Goal: Task Accomplishment & Management: Use online tool/utility

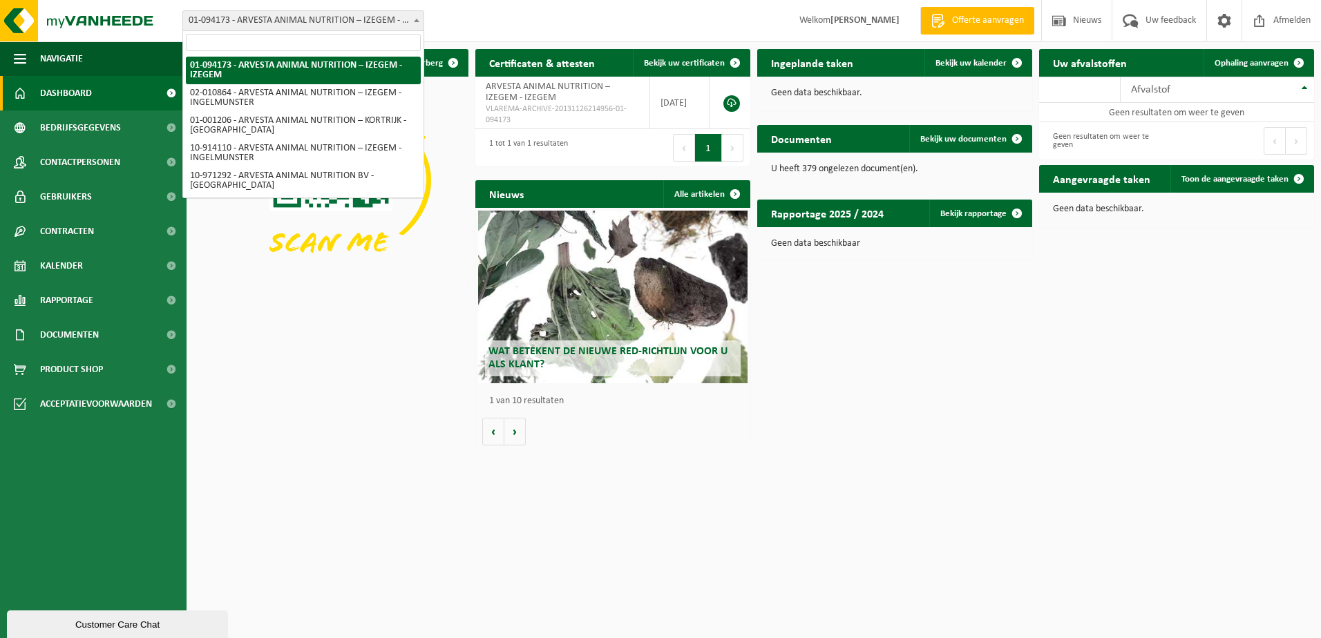
click at [312, 16] on span "01-094173 - ARVESTA ANIMAL NUTRITION – IZEGEM - IZEGEM" at bounding box center [303, 20] width 240 height 19
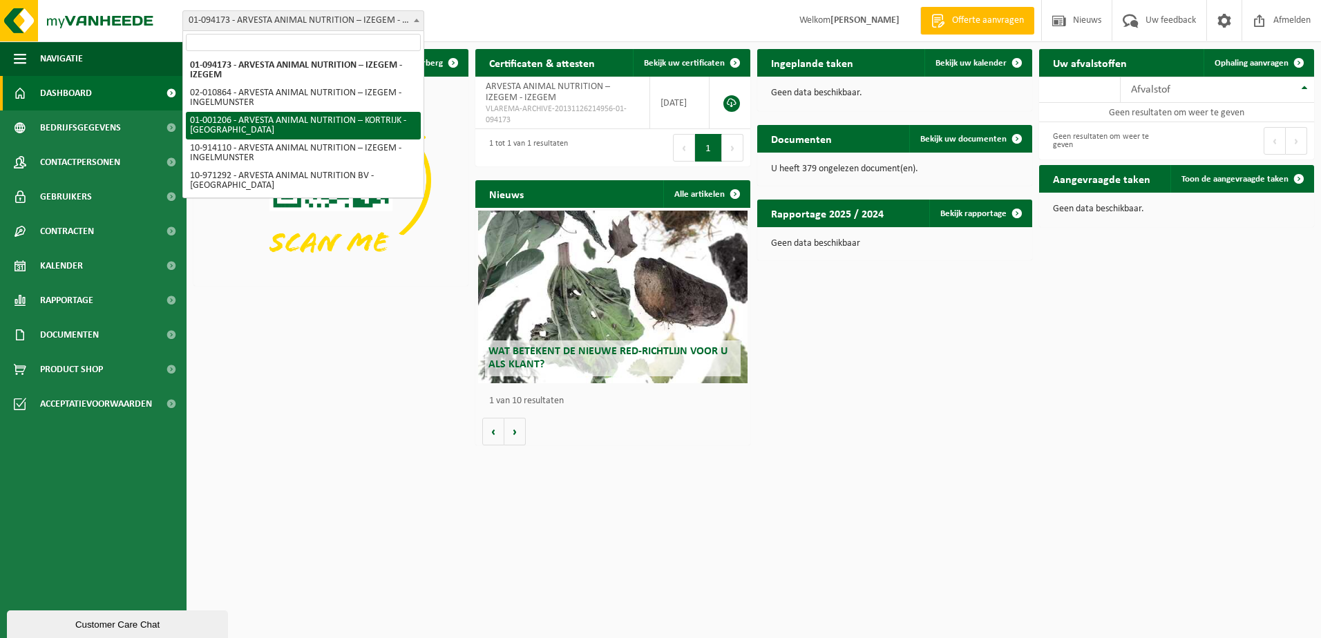
select select "13267"
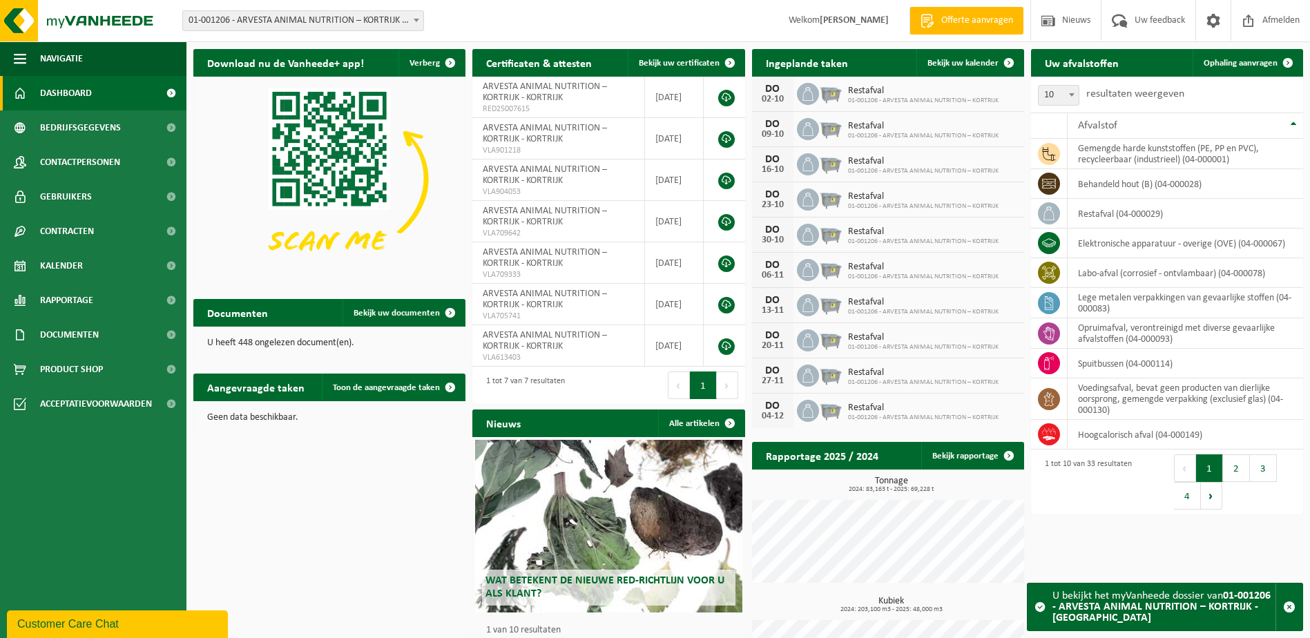
click at [364, 23] on span "01-001206 - ARVESTA ANIMAL NUTRITION – KORTRIJK - [GEOGRAPHIC_DATA]" at bounding box center [303, 20] width 240 height 19
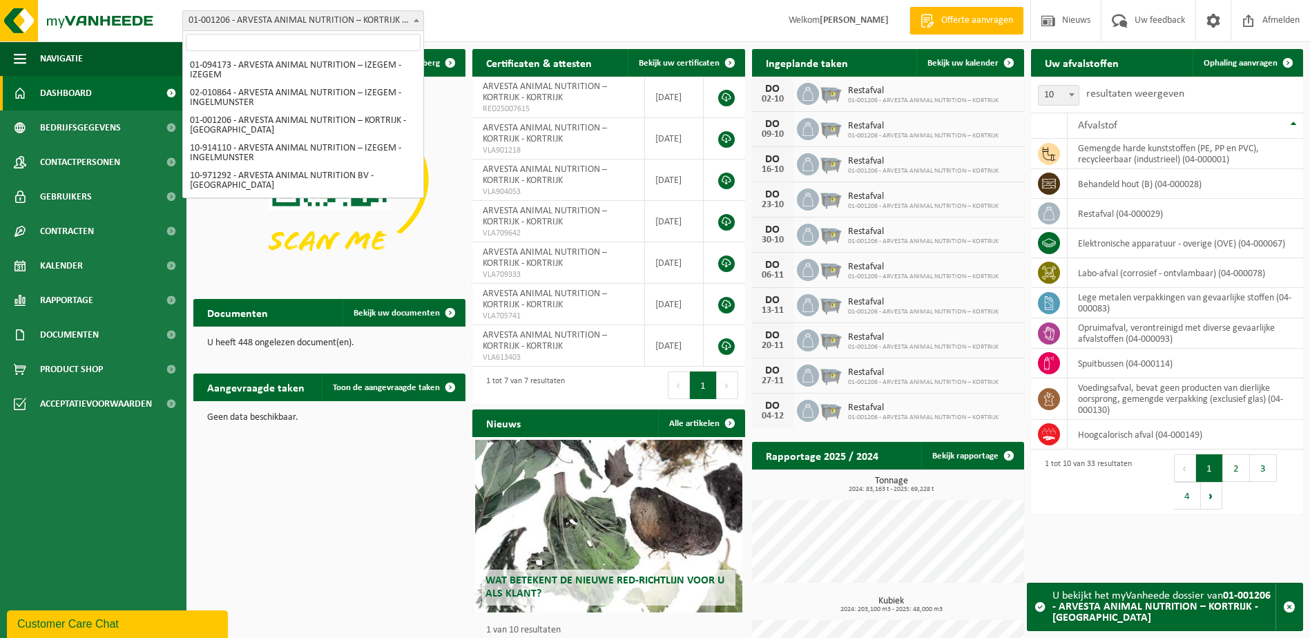
scroll to position [55, 0]
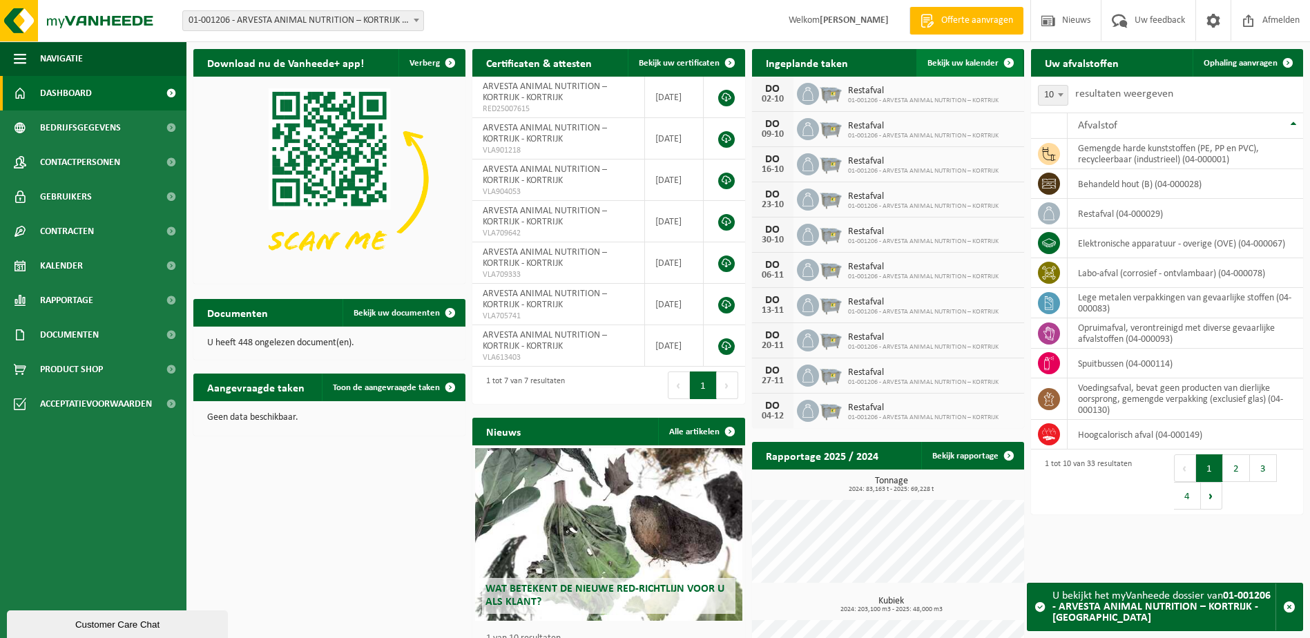
click at [989, 57] on link "Bekijk uw kalender" at bounding box center [970, 63] width 106 height 28
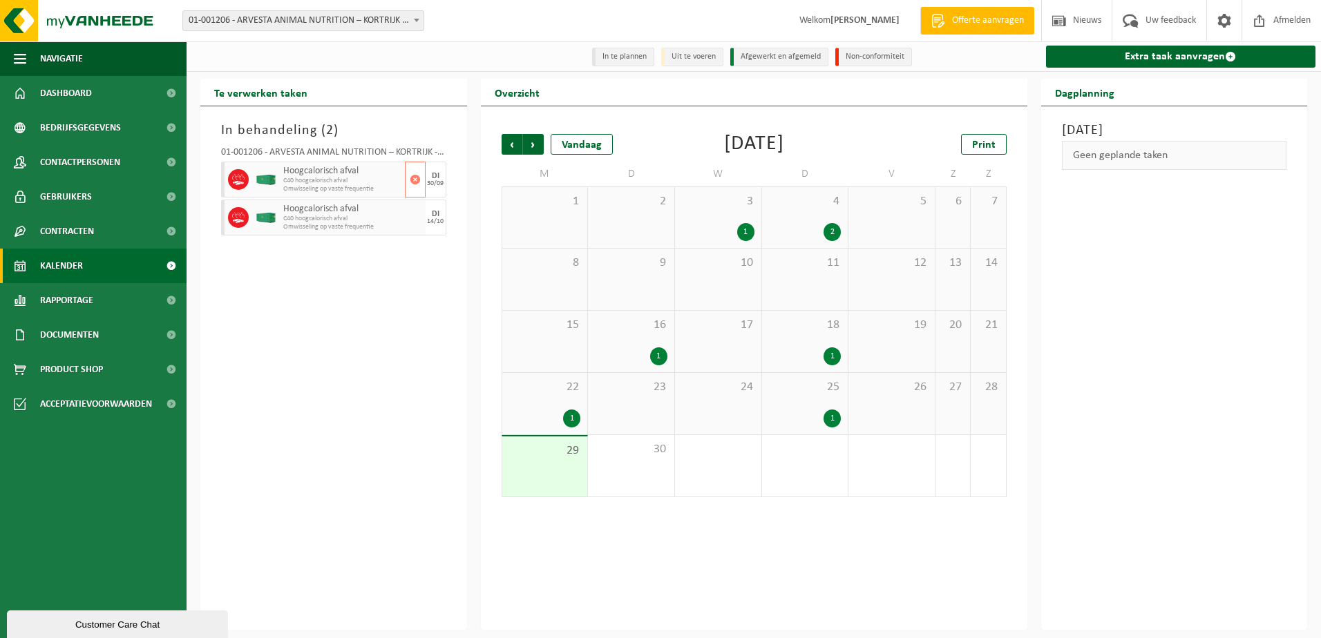
click at [294, 175] on span "Hoogcalorisch afval" at bounding box center [342, 171] width 118 height 11
click at [1175, 53] on link "Extra taak aanvragen" at bounding box center [1181, 57] width 270 height 22
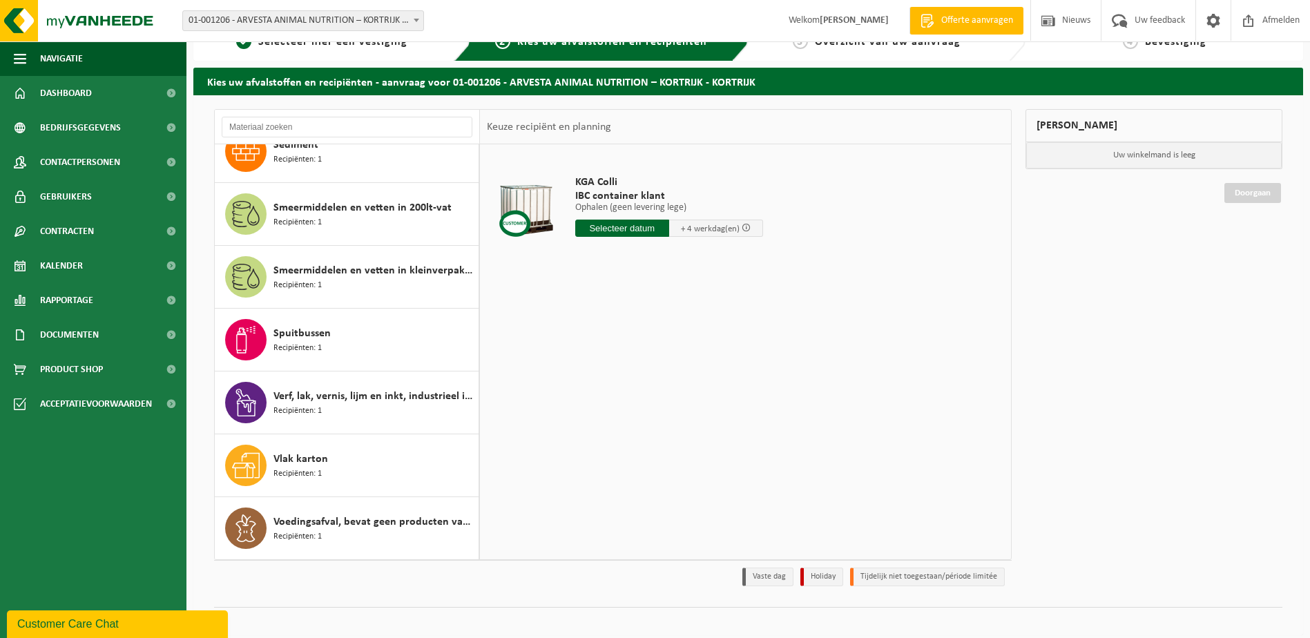
scroll to position [37, 0]
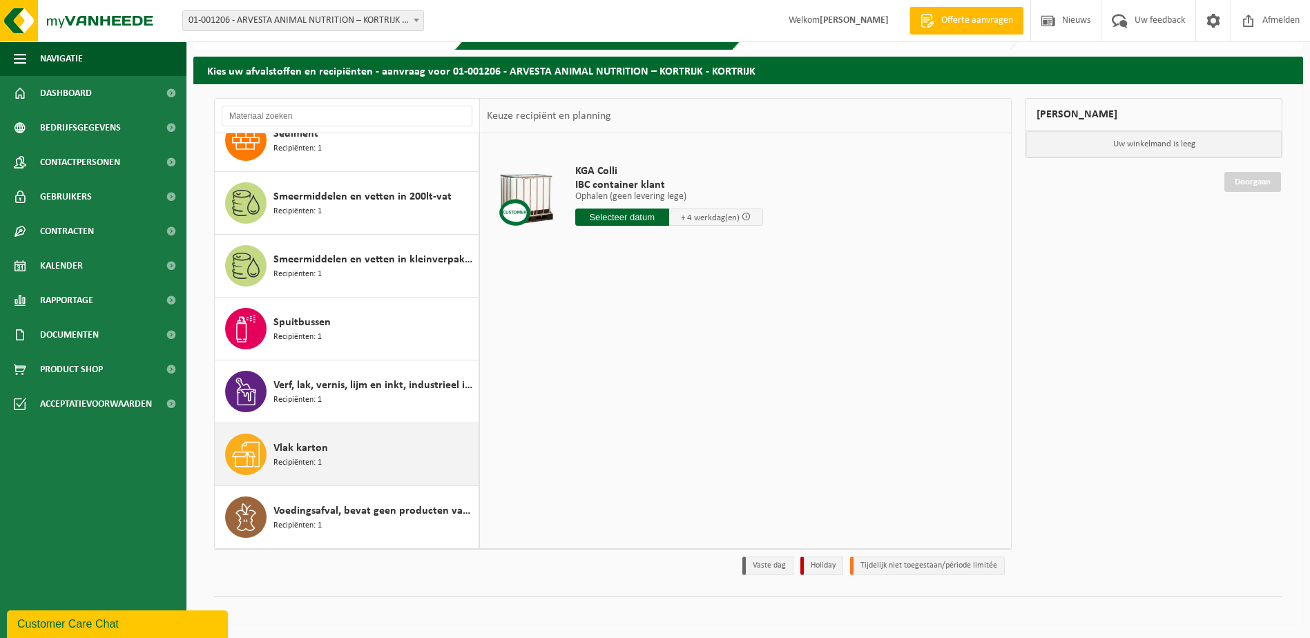
click at [322, 451] on span "Vlak karton" at bounding box center [301, 448] width 55 height 17
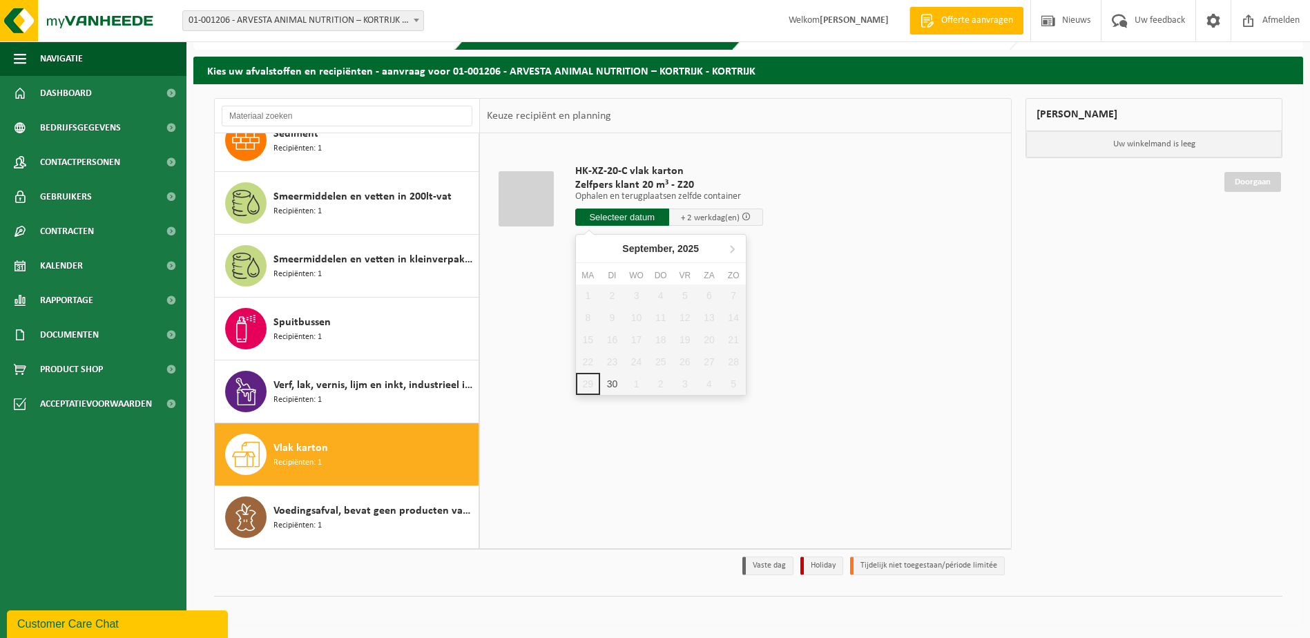
click at [613, 213] on input "text" at bounding box center [622, 217] width 94 height 17
click at [603, 379] on div "30" at bounding box center [612, 384] width 24 height 22
type input "Van 2025-09-30"
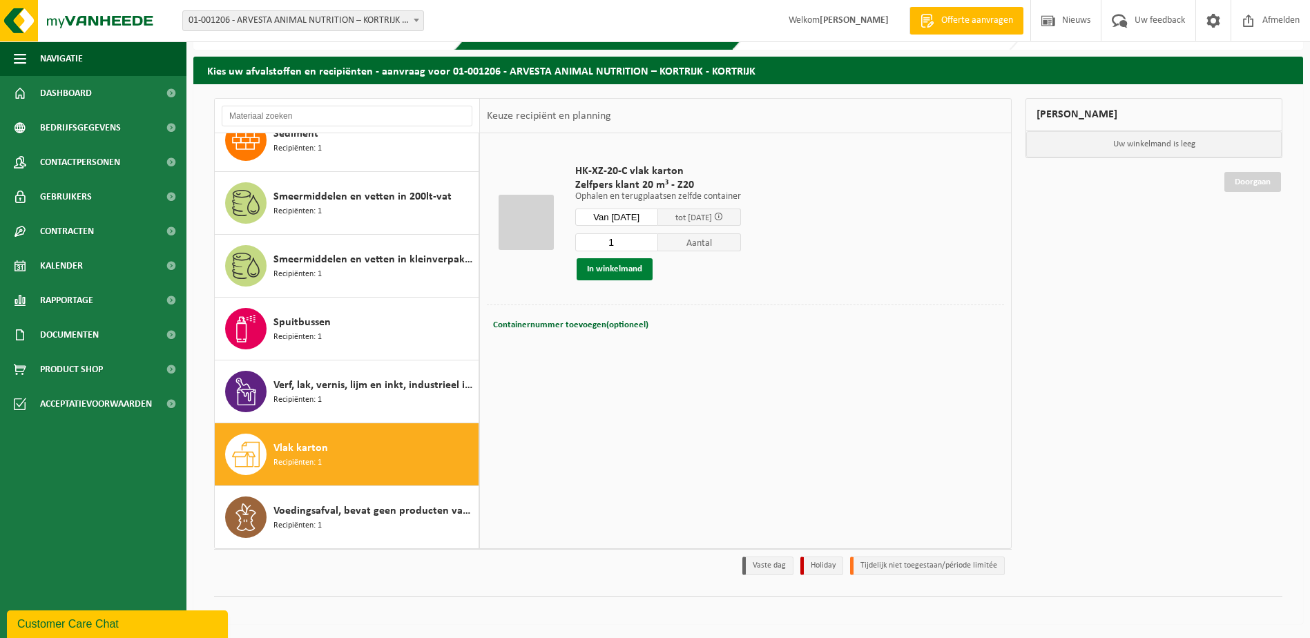
click at [619, 267] on button "In winkelmand" at bounding box center [615, 269] width 76 height 22
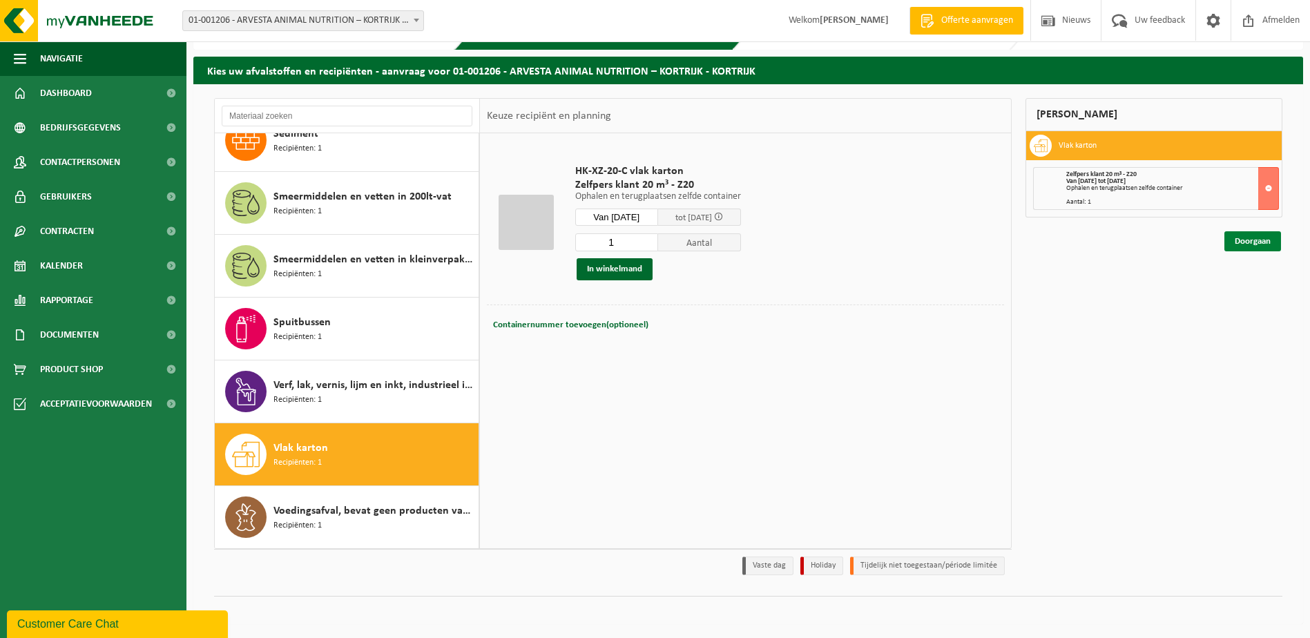
click at [1264, 241] on link "Doorgaan" at bounding box center [1253, 241] width 57 height 20
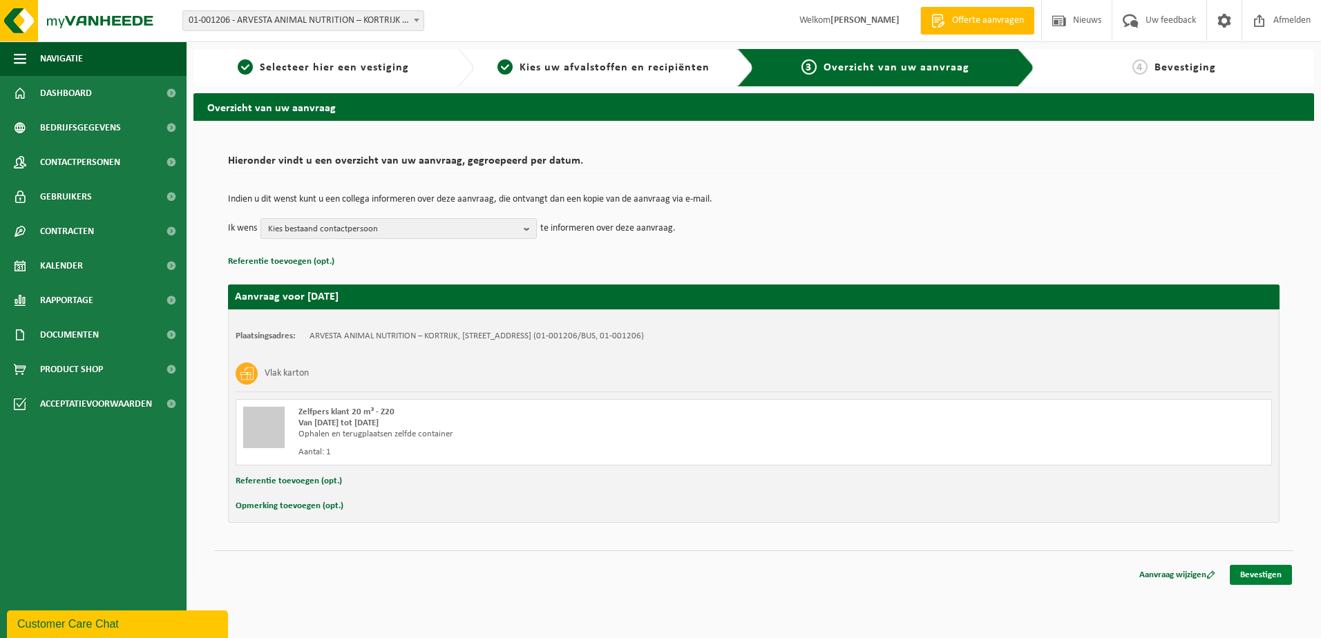
click at [1259, 570] on link "Bevestigen" at bounding box center [1261, 575] width 62 height 20
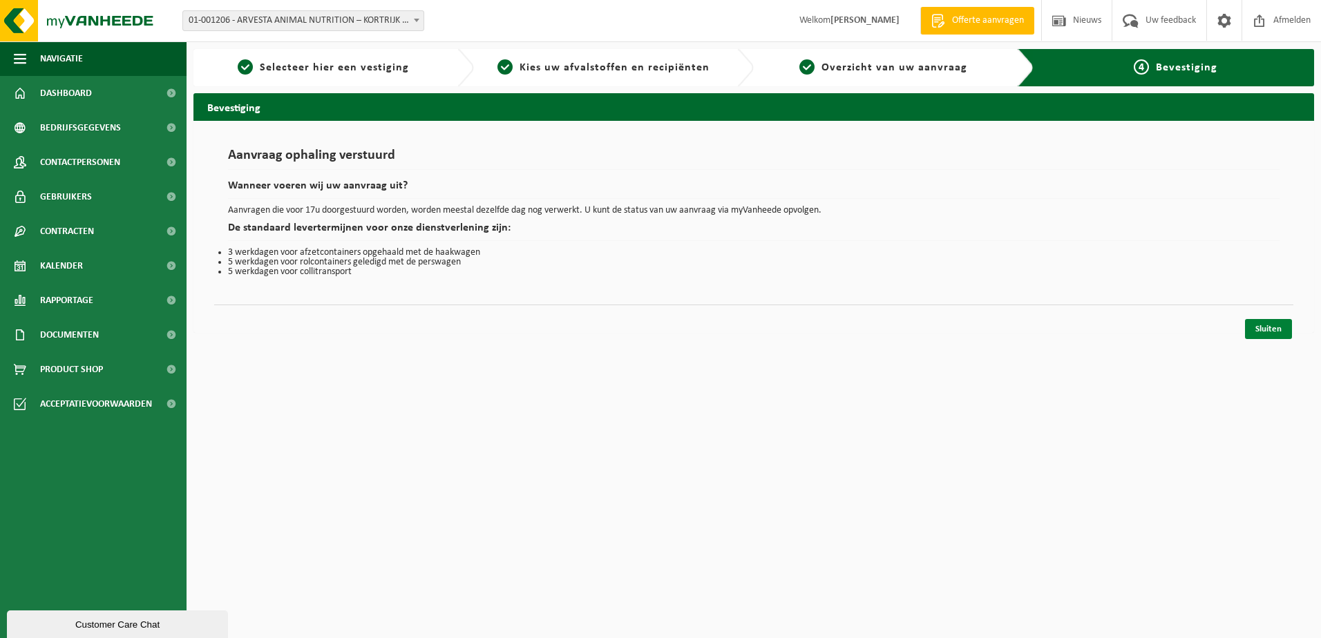
click at [1271, 330] on link "Sluiten" at bounding box center [1268, 329] width 47 height 20
